Goal: Book appointment/travel/reservation

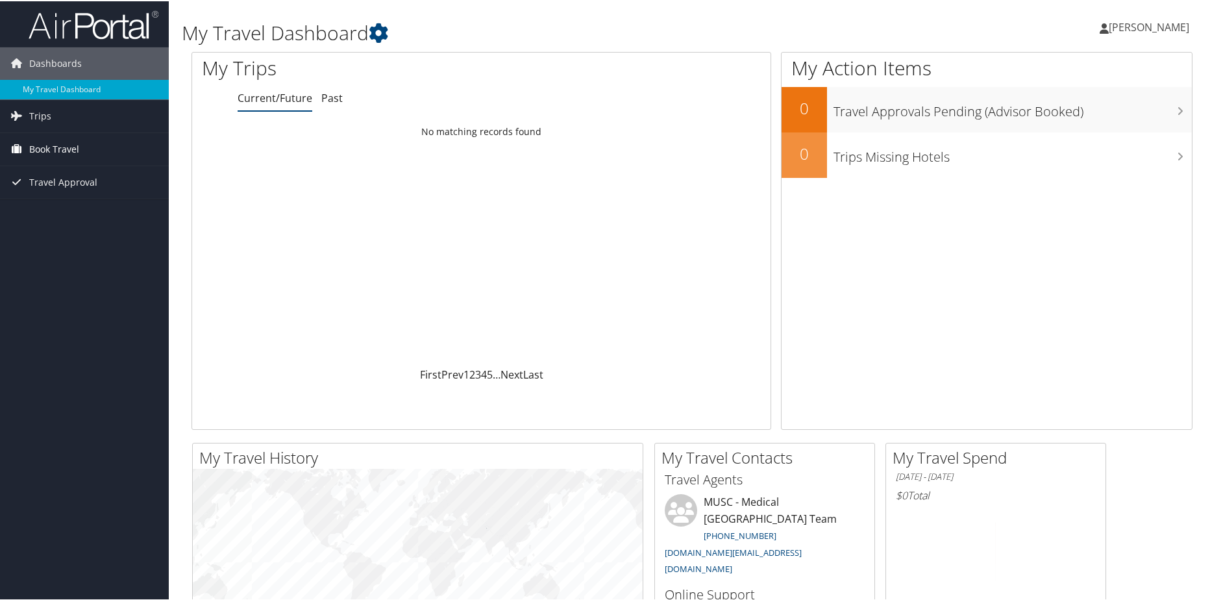
click at [45, 145] on span "Book Travel" at bounding box center [54, 148] width 50 height 32
click at [50, 206] on link "Book/Manage Online Trips" at bounding box center [84, 212] width 169 height 19
click at [50, 212] on link "Book/Manage Online Trips" at bounding box center [84, 212] width 169 height 19
click at [75, 213] on link "Book/Manage Online Trips" at bounding box center [84, 212] width 169 height 19
click at [40, 150] on span "Book Travel" at bounding box center [54, 148] width 50 height 32
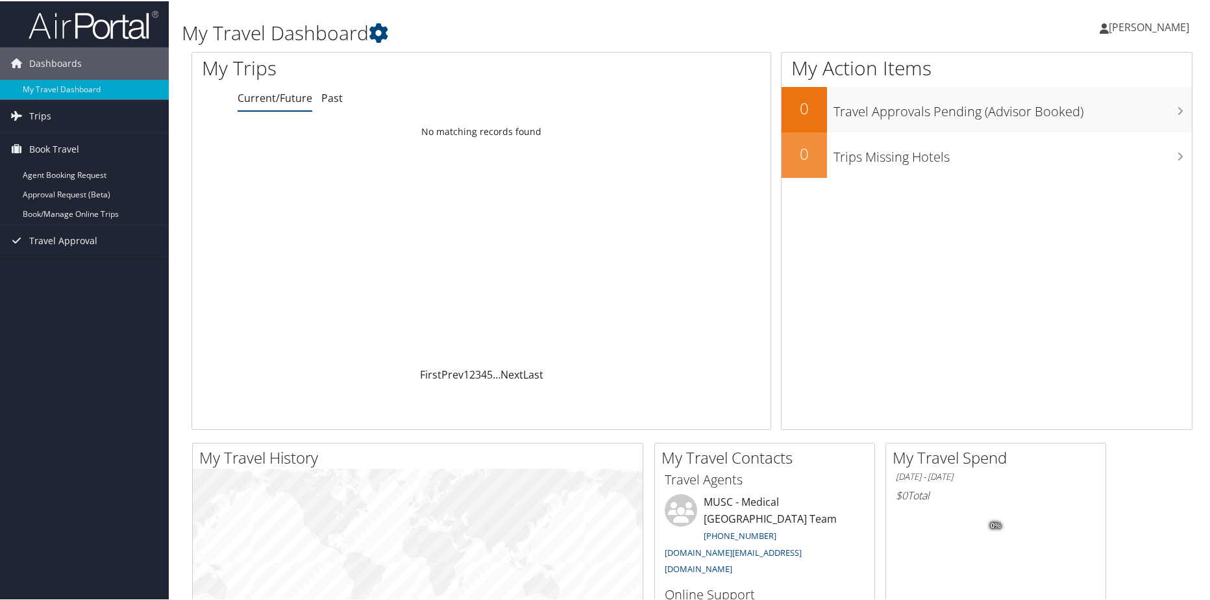
click at [1116, 30] on span "[PERSON_NAME]" at bounding box center [1149, 26] width 80 height 14
click at [1079, 73] on link "My Settings" at bounding box center [1114, 71] width 145 height 22
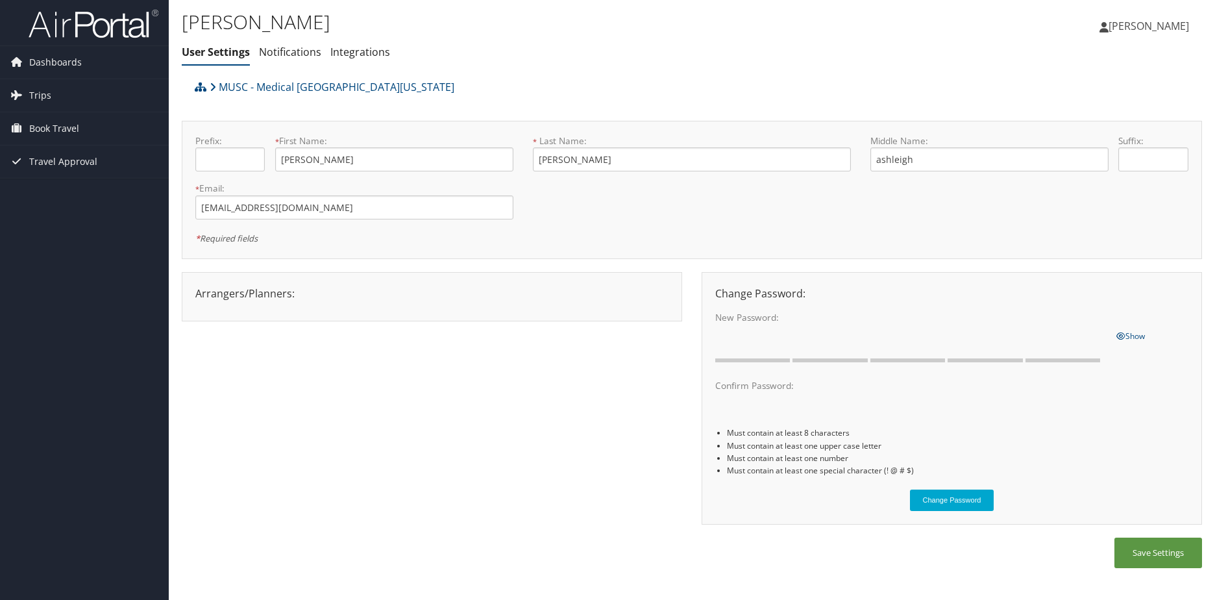
click at [263, 302] on div at bounding box center [432, 304] width 493 height 6
click at [51, 134] on span "Book Travel" at bounding box center [54, 128] width 50 height 32
click at [60, 190] on link "Book/Manage Online Trips" at bounding box center [84, 193] width 169 height 19
click at [66, 188] on link "Book/Manage Online Trips" at bounding box center [84, 193] width 169 height 19
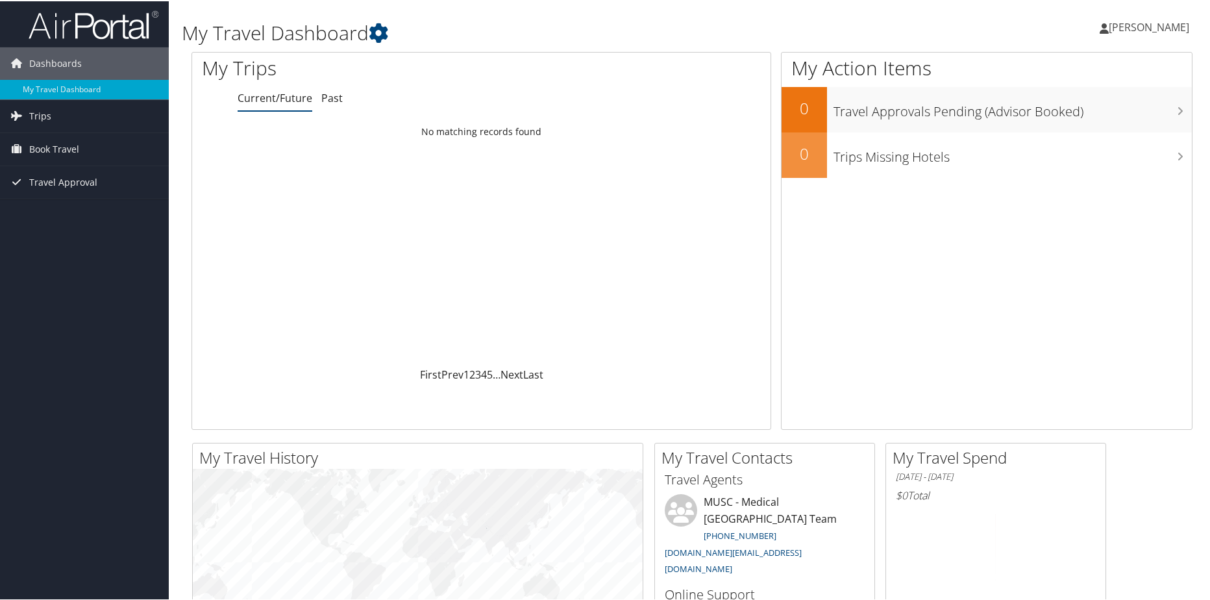
click at [1120, 27] on span "[PERSON_NAME]" at bounding box center [1149, 26] width 80 height 14
click at [1081, 114] on link "View Travel Profile" at bounding box center [1114, 115] width 145 height 22
drag, startPoint x: 30, startPoint y: 132, endPoint x: 34, endPoint y: 143, distance: 12.5
click at [30, 132] on span "Book Travel" at bounding box center [54, 148] width 50 height 32
click at [57, 210] on link "Book/Manage Online Trips" at bounding box center [84, 212] width 169 height 19
